Goal: Contribute content: Contribute content

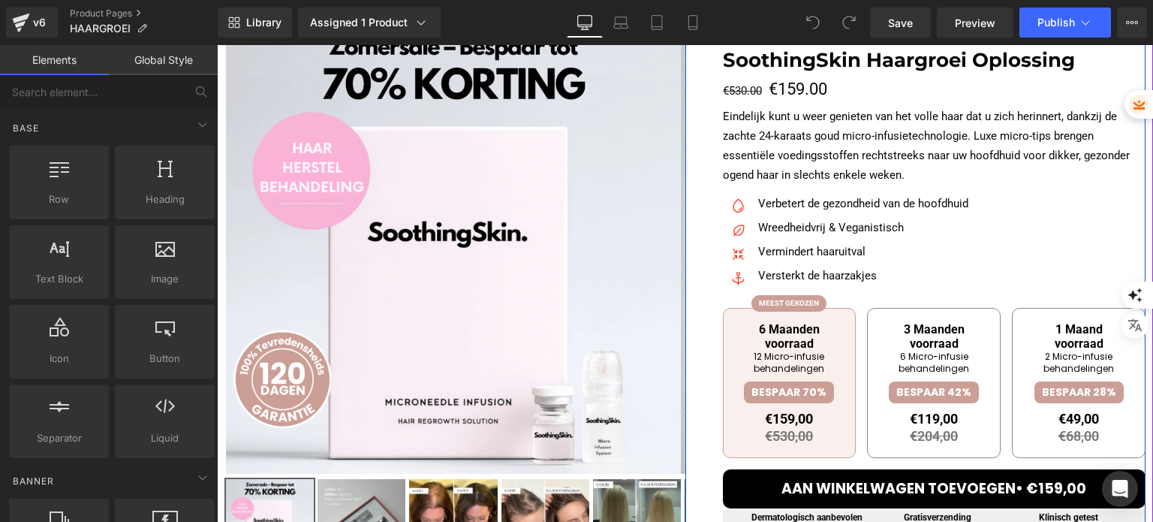
scroll to position [150, 0]
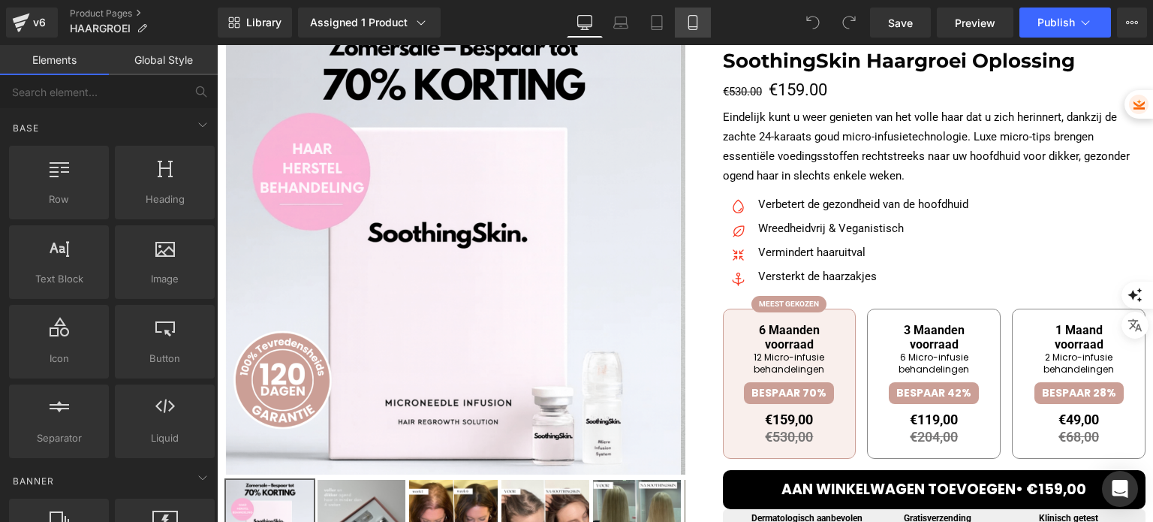
click at [696, 32] on link "Mobile" at bounding box center [693, 23] width 36 height 30
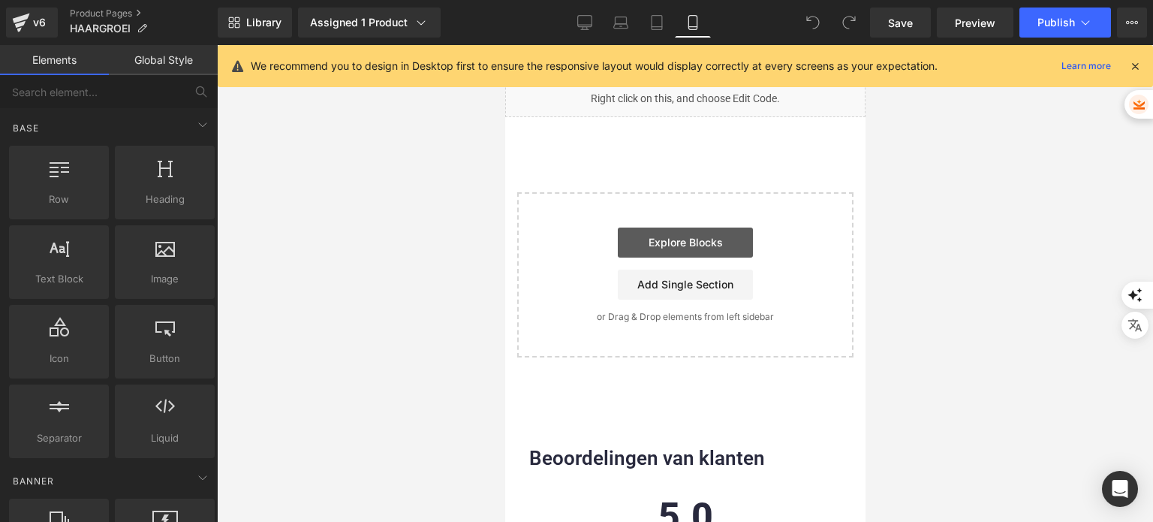
scroll to position [4953, 0]
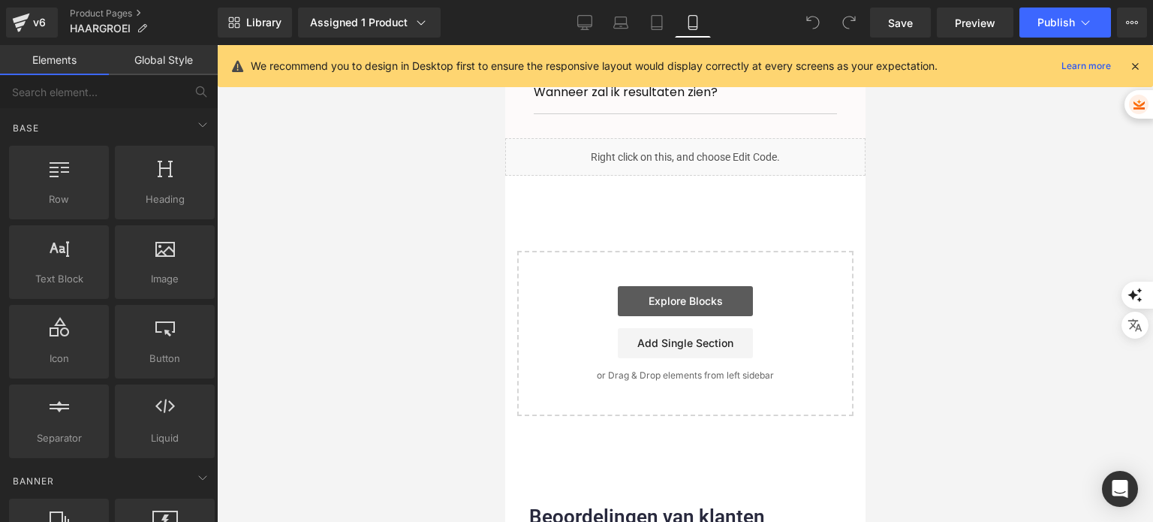
click at [627, 286] on link "Explore Blocks" at bounding box center [684, 301] width 135 height 30
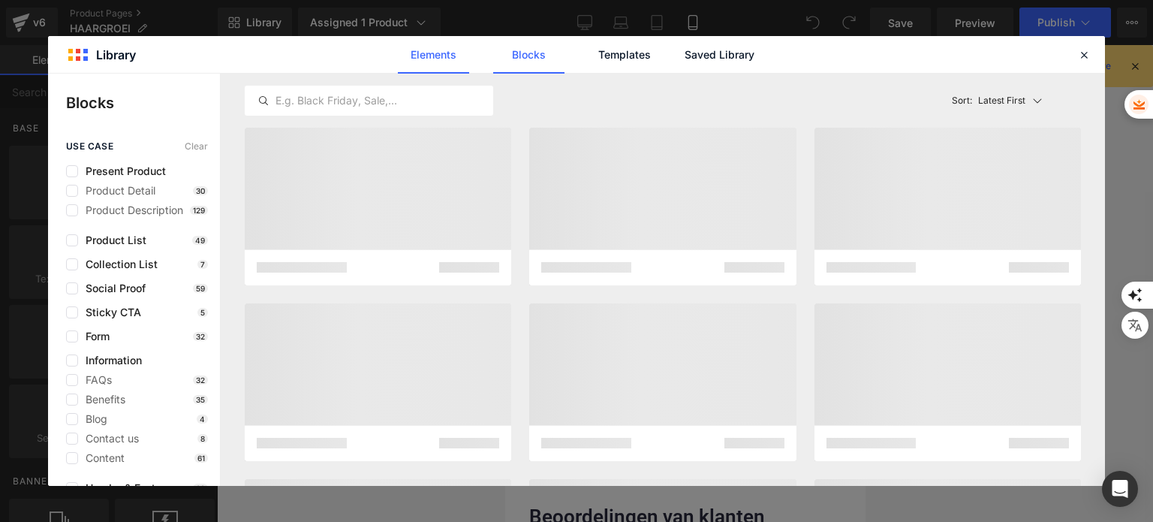
click at [429, 58] on link "Elements" at bounding box center [433, 55] width 71 height 38
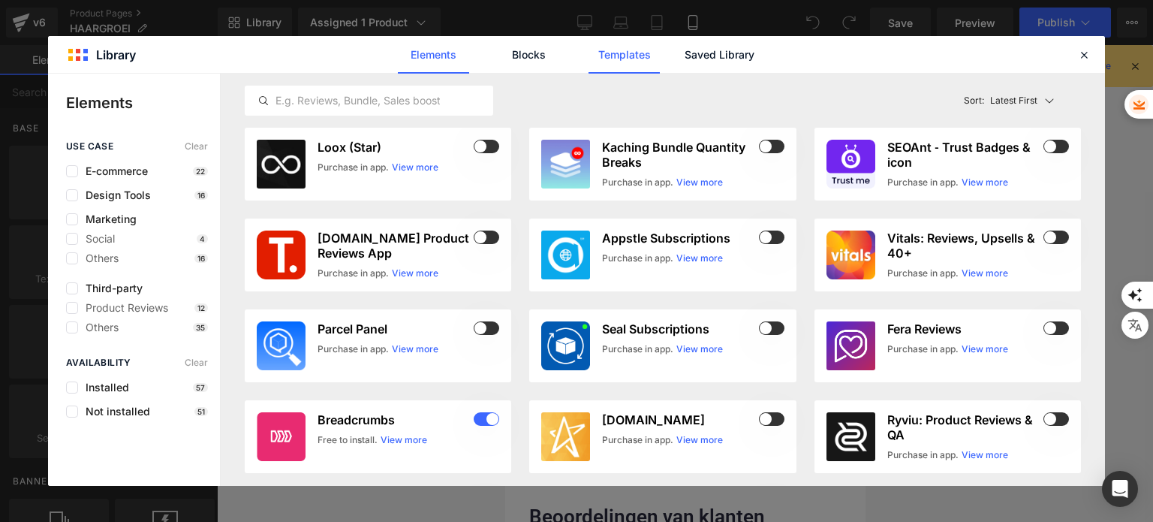
click at [622, 59] on link "Templates" at bounding box center [623, 55] width 71 height 38
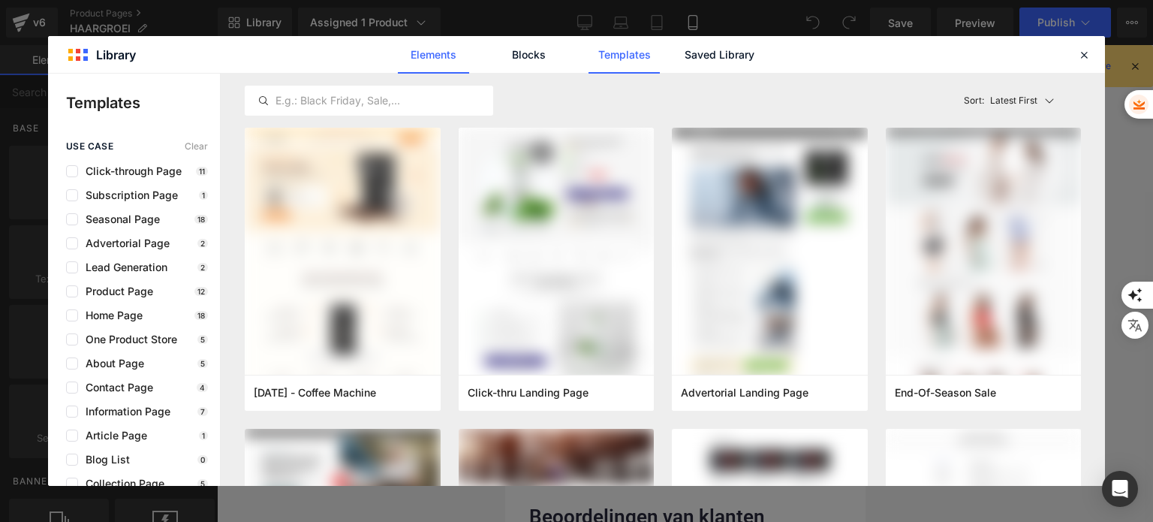
click at [435, 63] on link "Elements" at bounding box center [433, 55] width 71 height 38
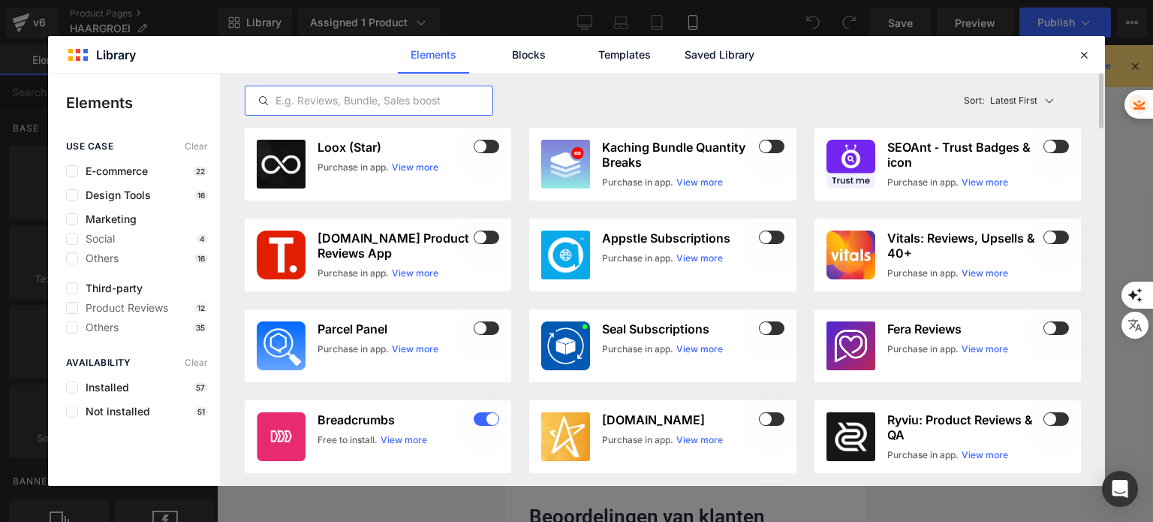
click at [426, 101] on input "text" at bounding box center [368, 101] width 247 height 18
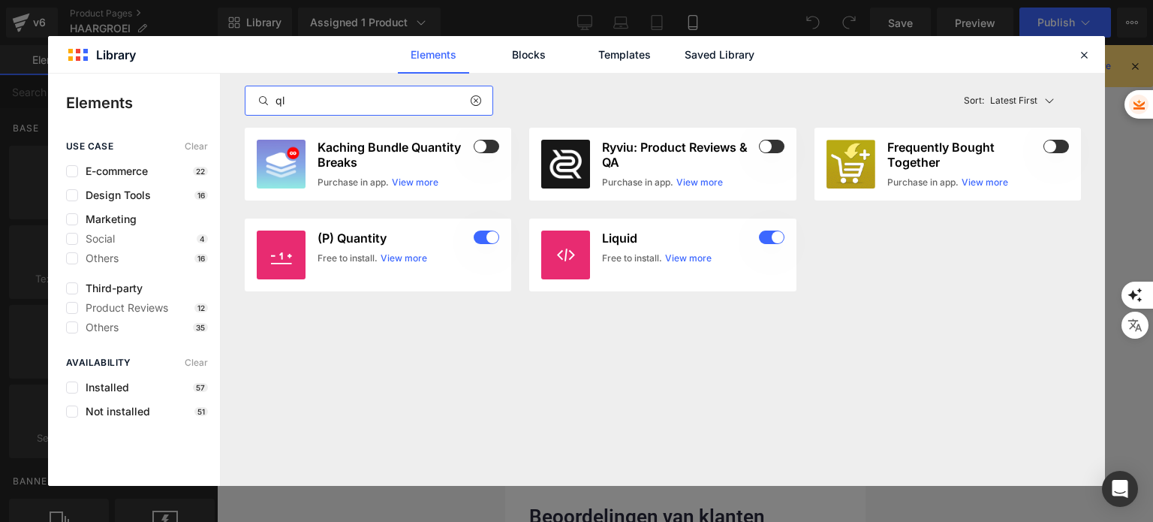
type input "q"
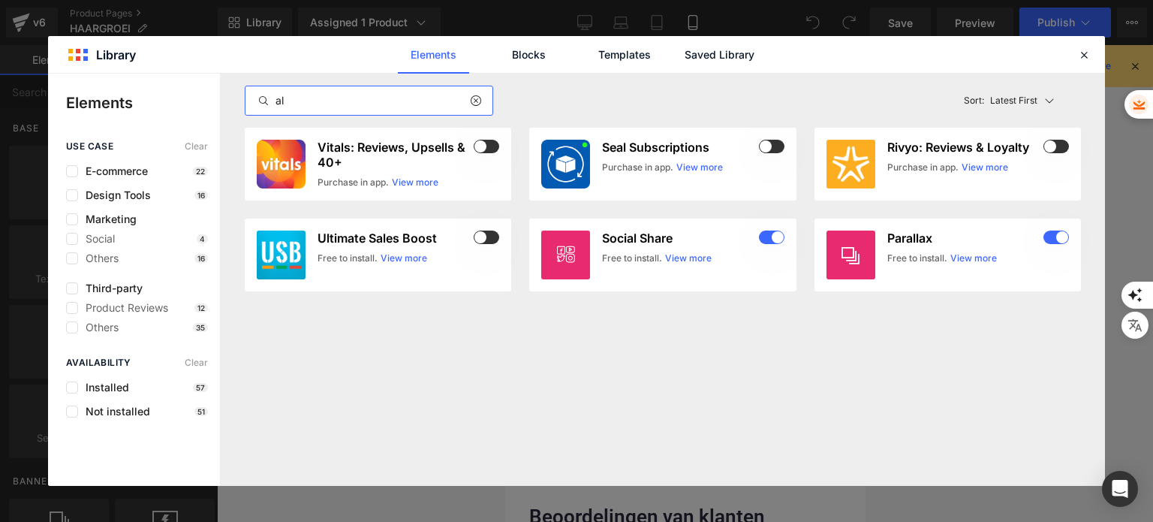
type input "a"
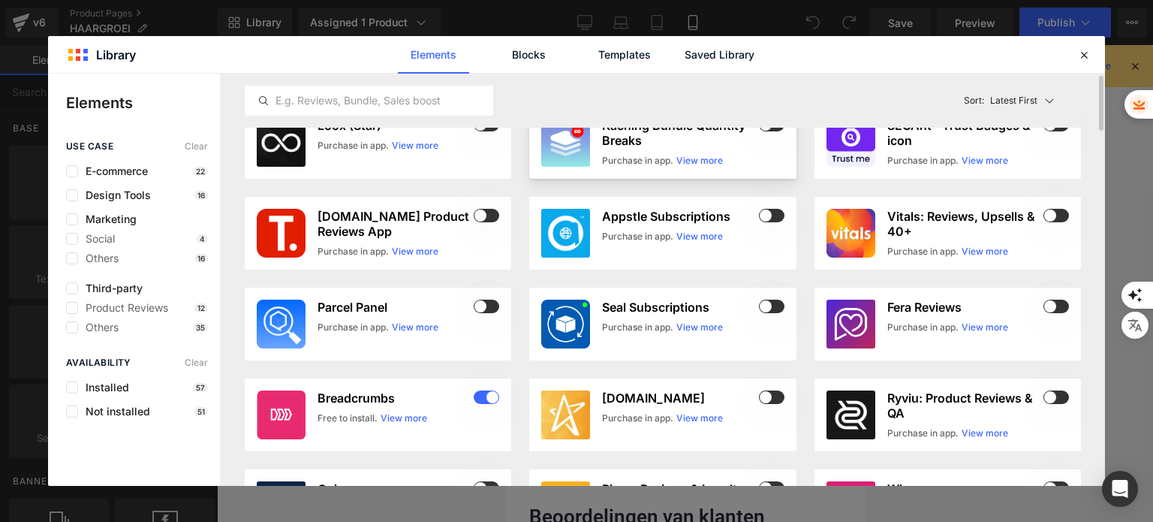
scroll to position [0, 0]
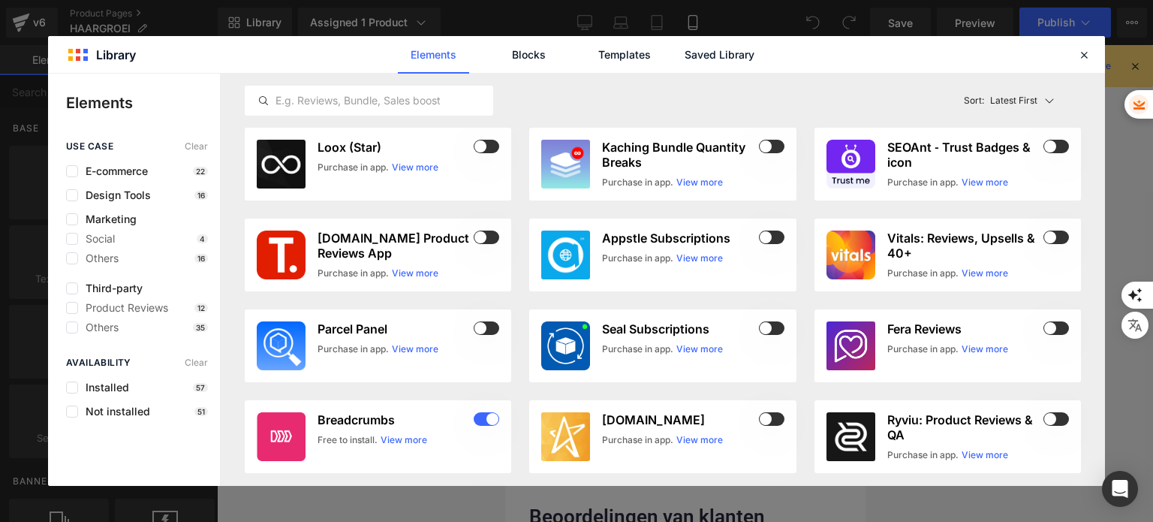
click at [1080, 65] on div "Elements Blocks Templates Saved Library" at bounding box center [576, 54] width 1057 height 37
click at [1085, 58] on icon at bounding box center [1084, 55] width 14 height 14
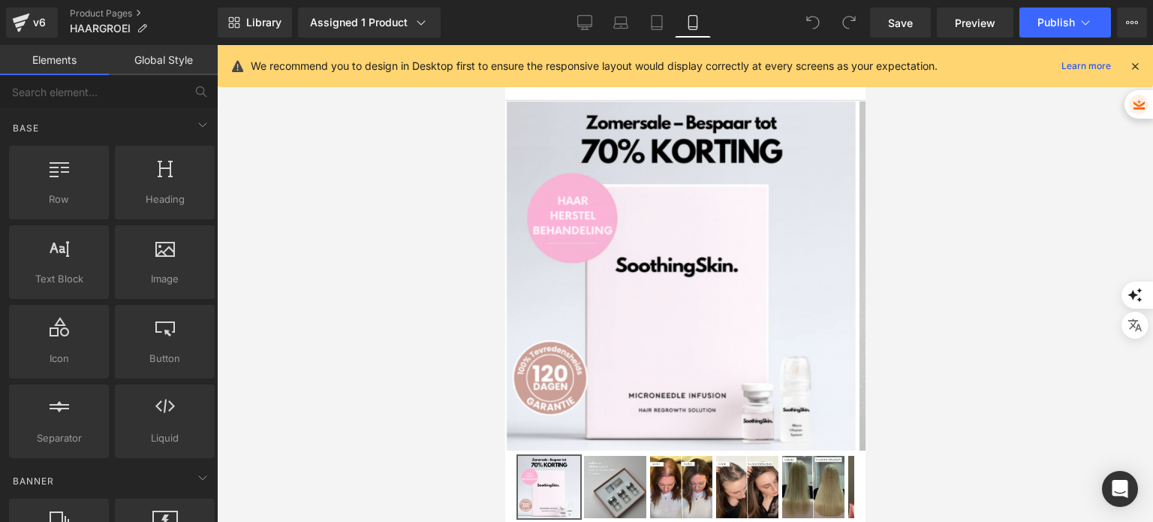
scroll to position [230, 0]
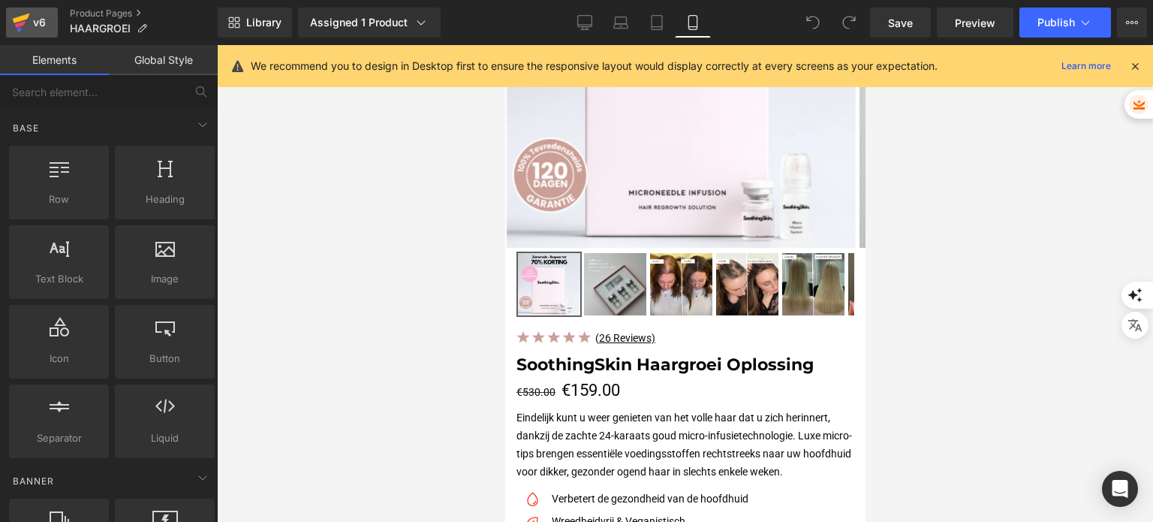
click at [18, 18] on icon at bounding box center [21, 19] width 17 height 10
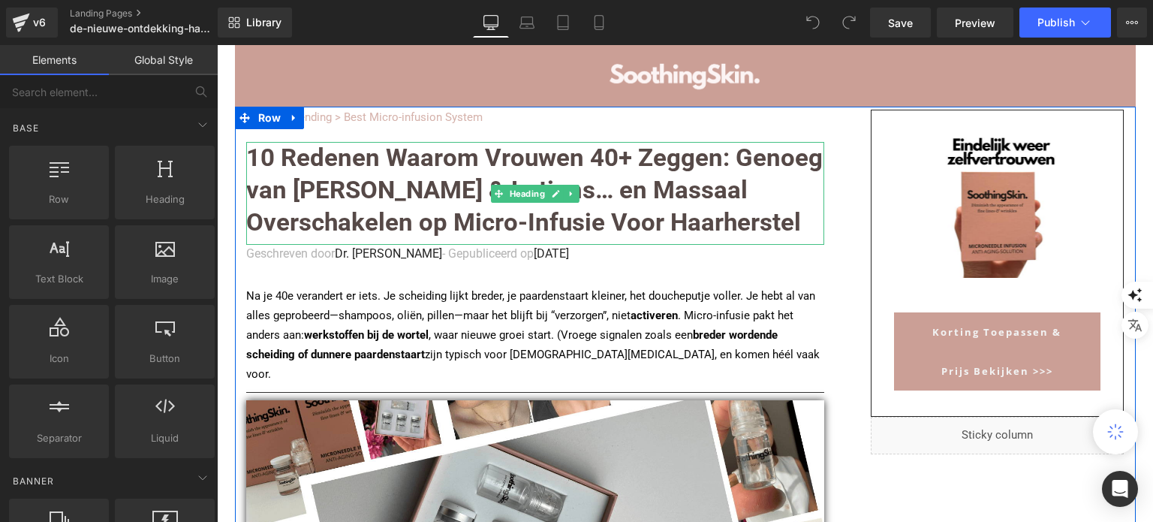
click at [389, 192] on font "10 Redenen Waarom Vrouwen 40+ Zeggen: Genoeg van [PERSON_NAME] & Lotions… en Ma…" at bounding box center [534, 190] width 576 height 94
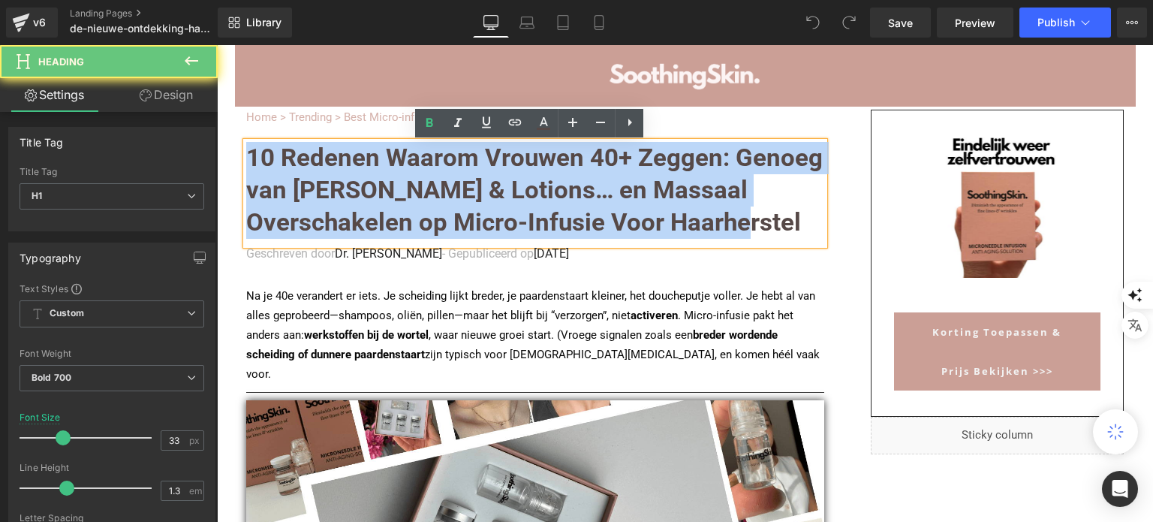
click at [389, 192] on font "10 Redenen Waarom Vrouwen 40+ Zeggen: Genoeg van [PERSON_NAME] & Lotions… en Ma…" at bounding box center [534, 190] width 576 height 94
paste div
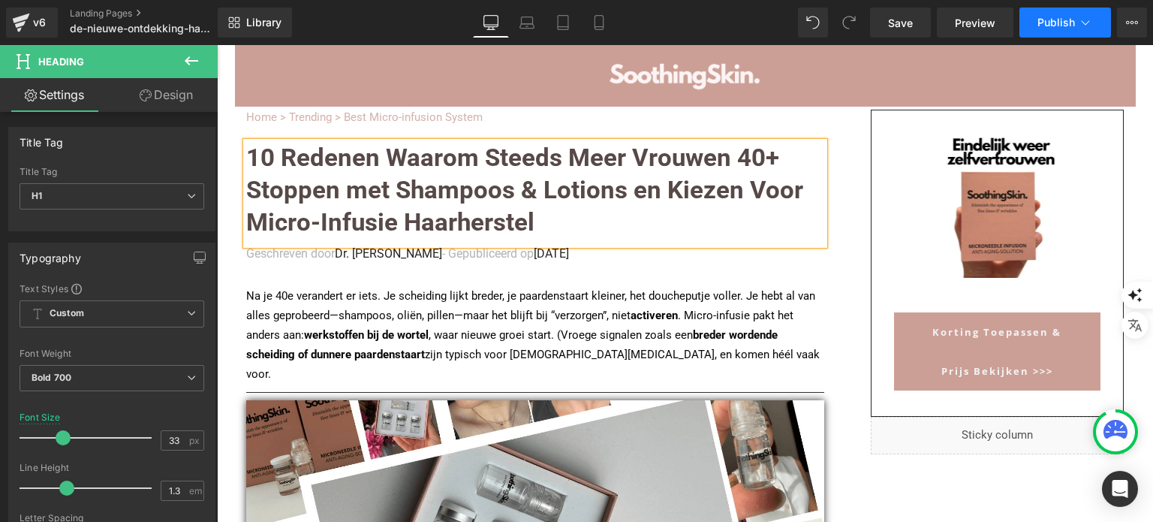
click at [1048, 22] on span "Publish" at bounding box center [1056, 23] width 38 height 12
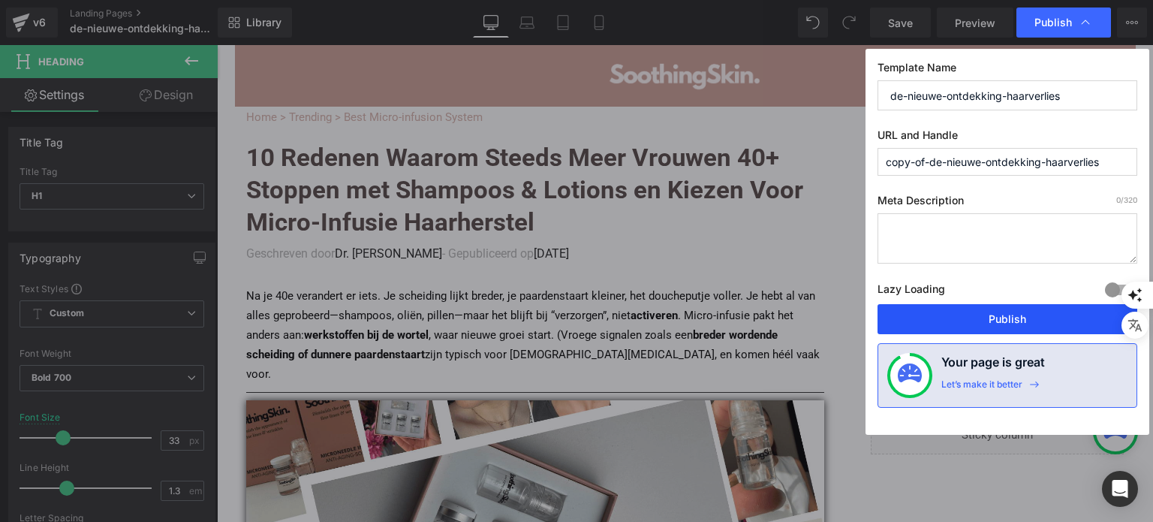
click at [931, 306] on button "Publish" at bounding box center [1007, 319] width 260 height 30
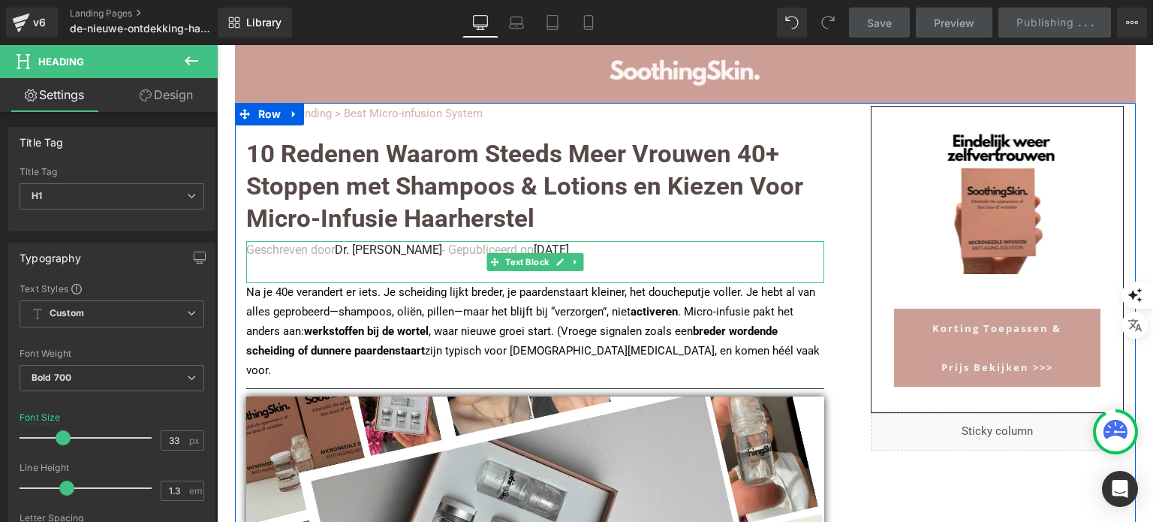
scroll to position [75, 0]
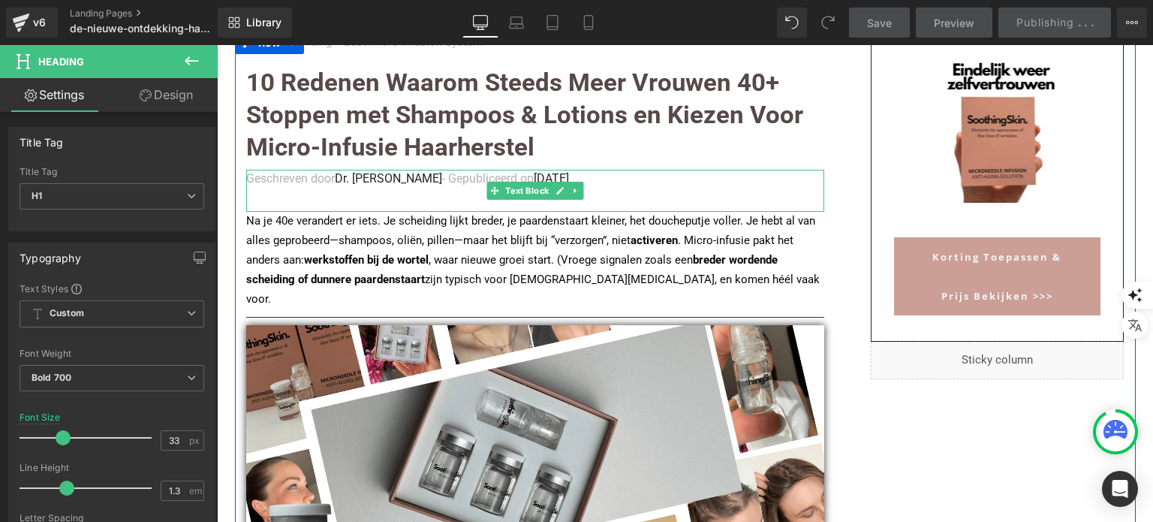
click at [335, 198] on div "Geschreven door Dr. [PERSON_NAME] op [DATE]" at bounding box center [535, 191] width 578 height 42
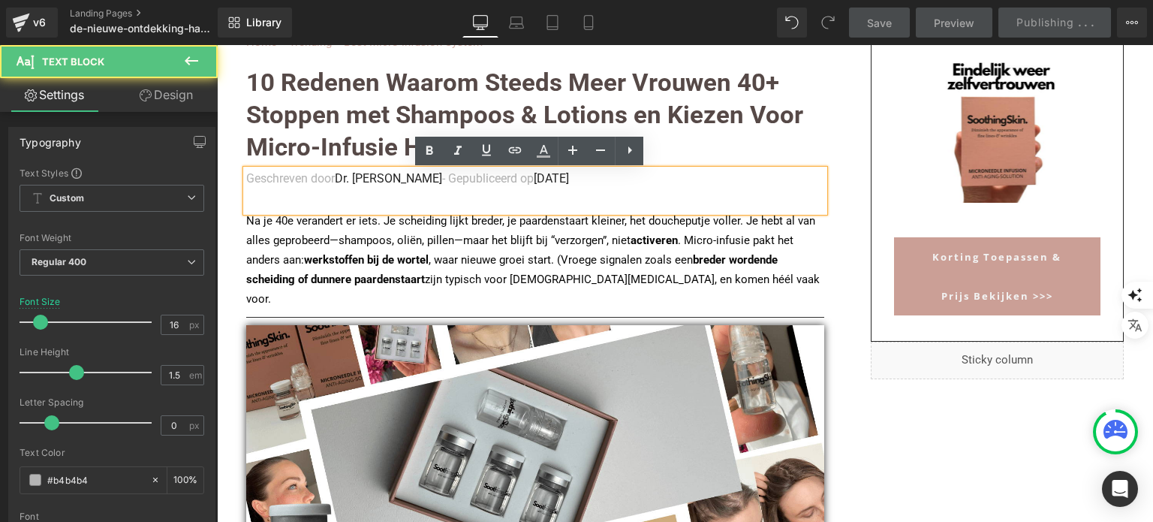
click at [333, 202] on div "Geschreven door Dr. [PERSON_NAME] op [DATE]" at bounding box center [535, 191] width 578 height 42
